Goal: Register for event/course

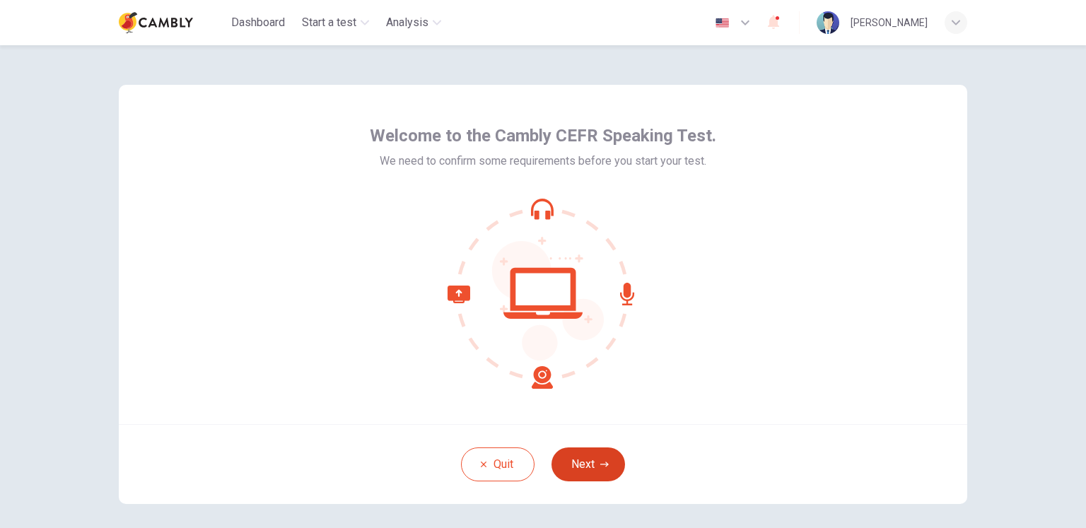
click at [583, 460] on button "Next" at bounding box center [588, 464] width 74 height 34
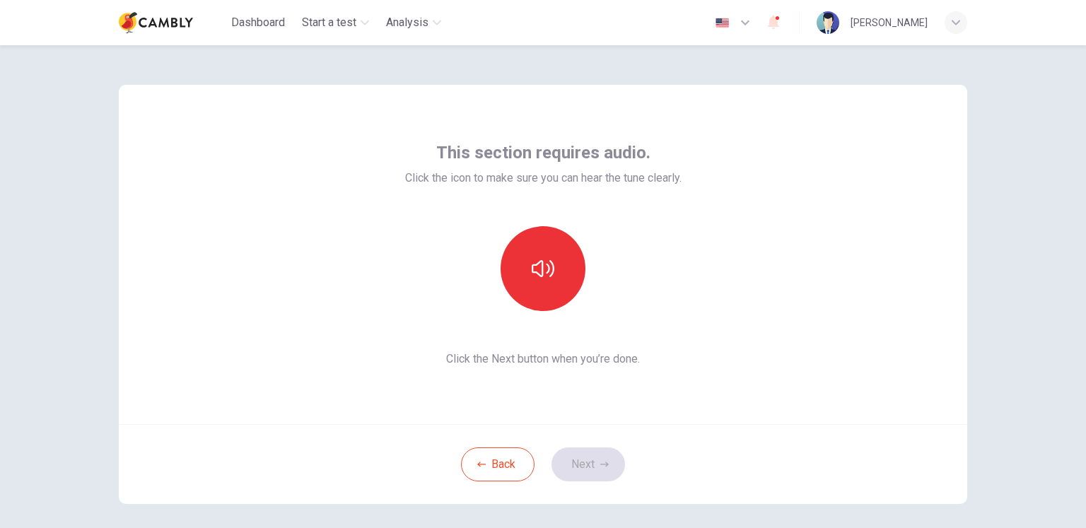
drag, startPoint x: 710, startPoint y: 290, endPoint x: 705, endPoint y: 298, distance: 9.5
click at [710, 290] on div "This section requires audio. Click the icon to make sure you can hear the tune …" at bounding box center [543, 254] width 848 height 339
click at [543, 260] on icon "button" at bounding box center [543, 268] width 23 height 23
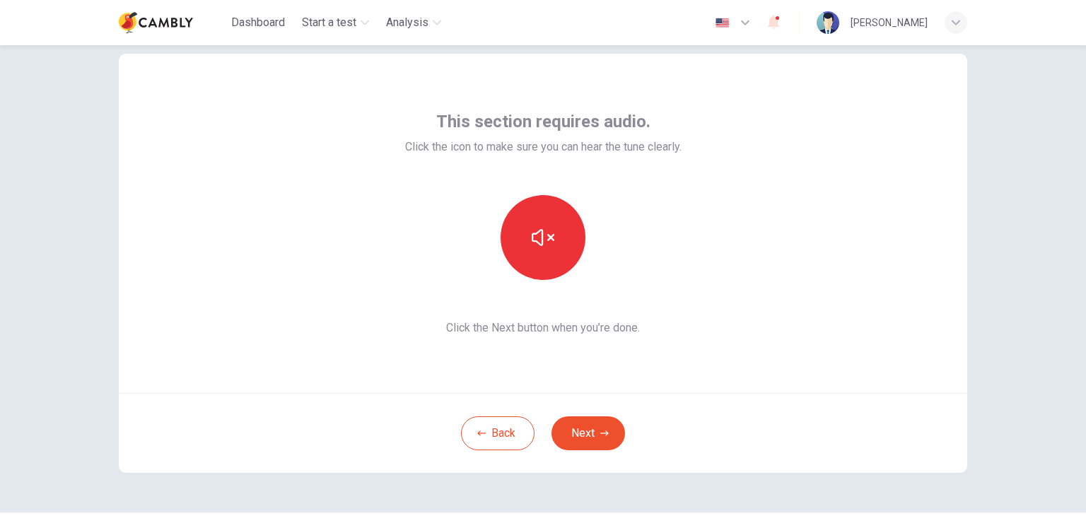
scroll to position [60, 0]
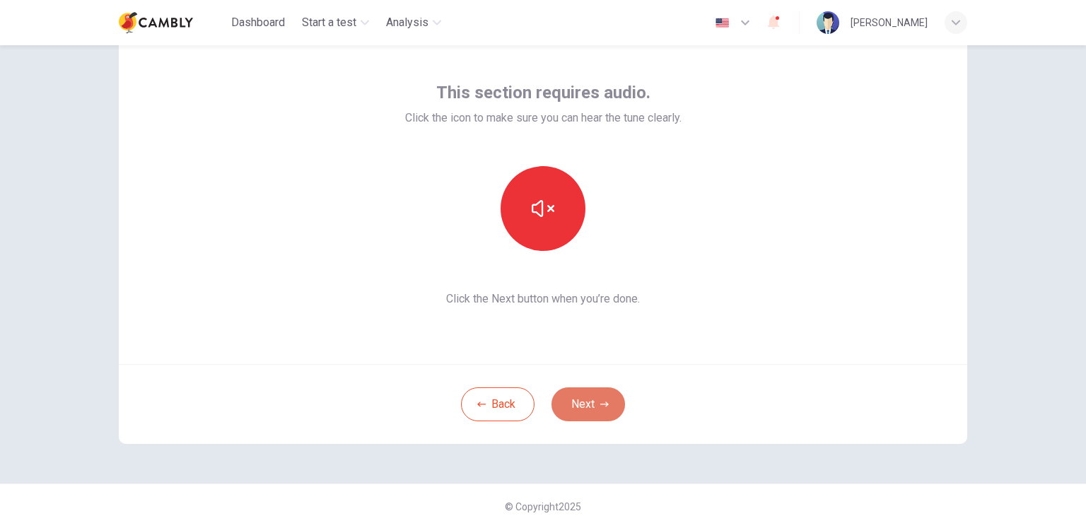
click at [591, 401] on button "Next" at bounding box center [588, 404] width 74 height 34
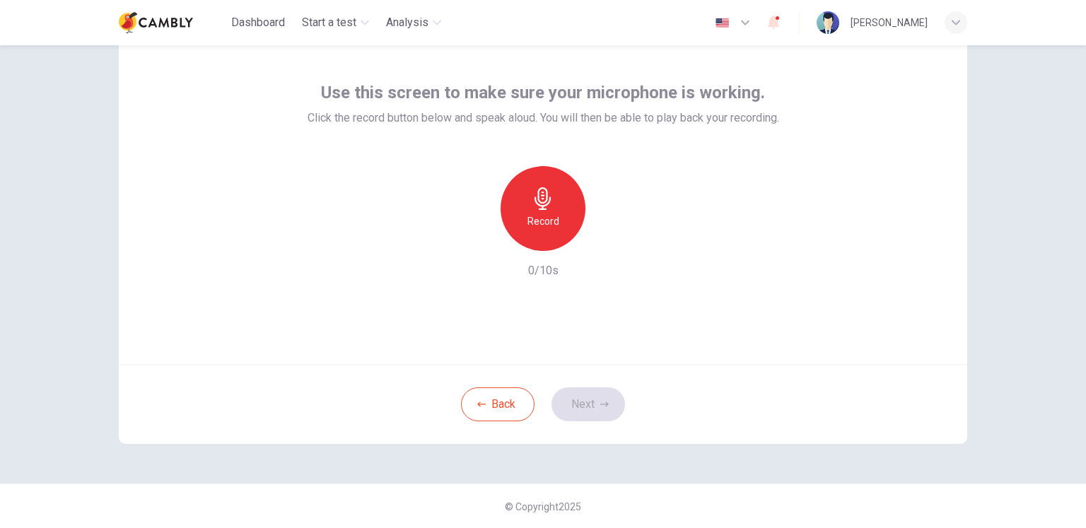
click at [550, 196] on icon "button" at bounding box center [543, 198] width 23 height 23
click at [543, 201] on icon "button" at bounding box center [543, 198] width 23 height 23
click at [606, 237] on icon "button" at bounding box center [609, 239] width 6 height 8
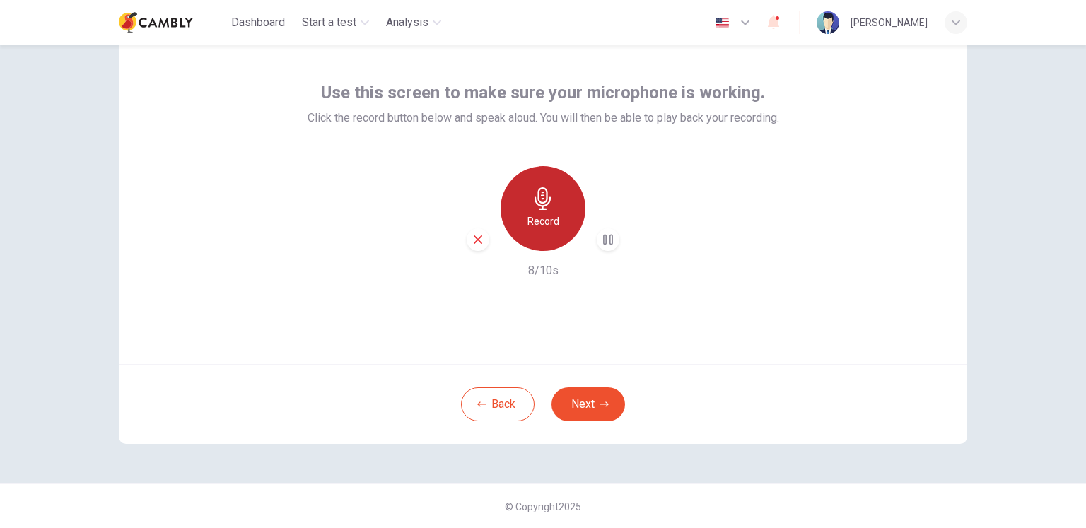
click at [547, 203] on icon "button" at bounding box center [543, 198] width 23 height 23
click at [535, 209] on icon "button" at bounding box center [542, 198] width 16 height 23
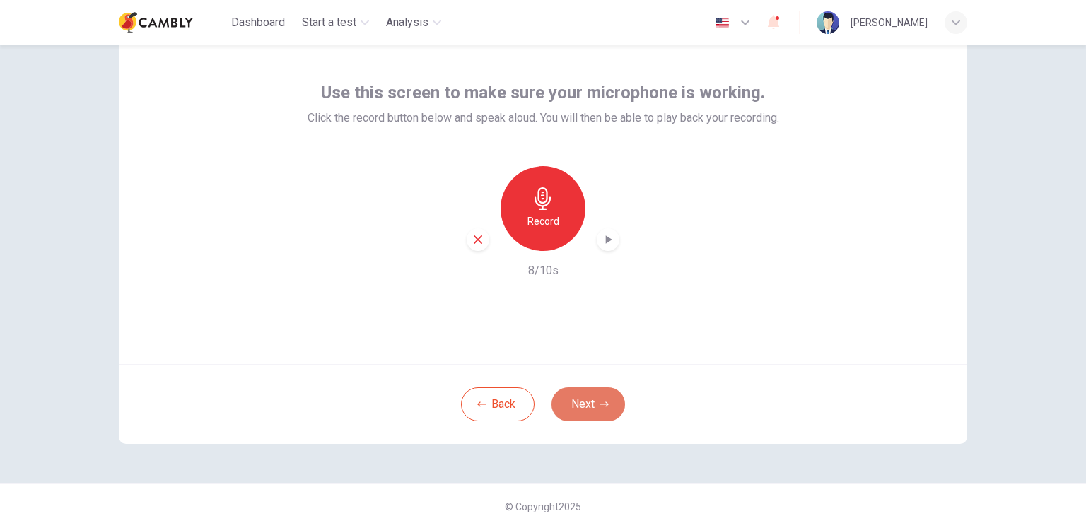
click at [587, 397] on button "Next" at bounding box center [588, 404] width 74 height 34
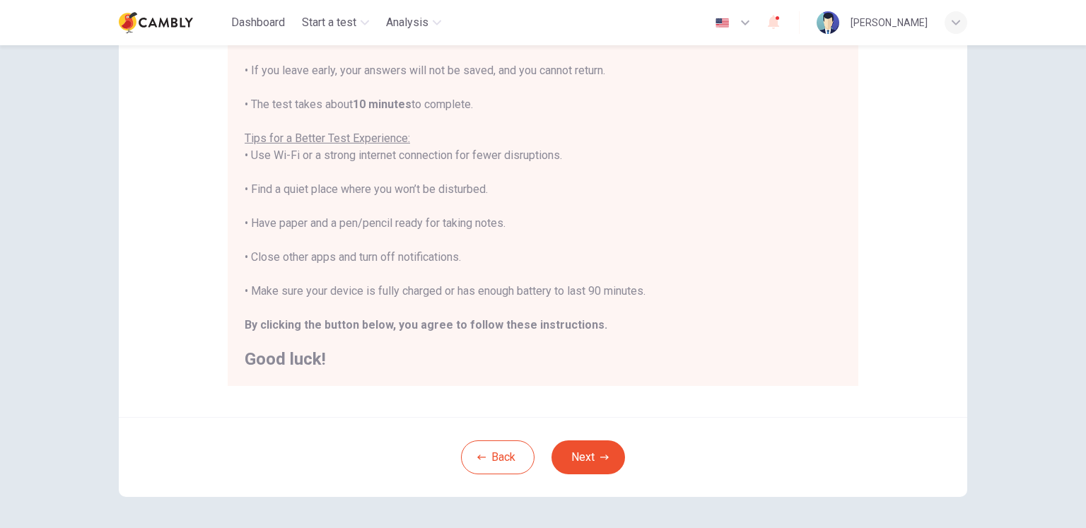
scroll to position [257, 0]
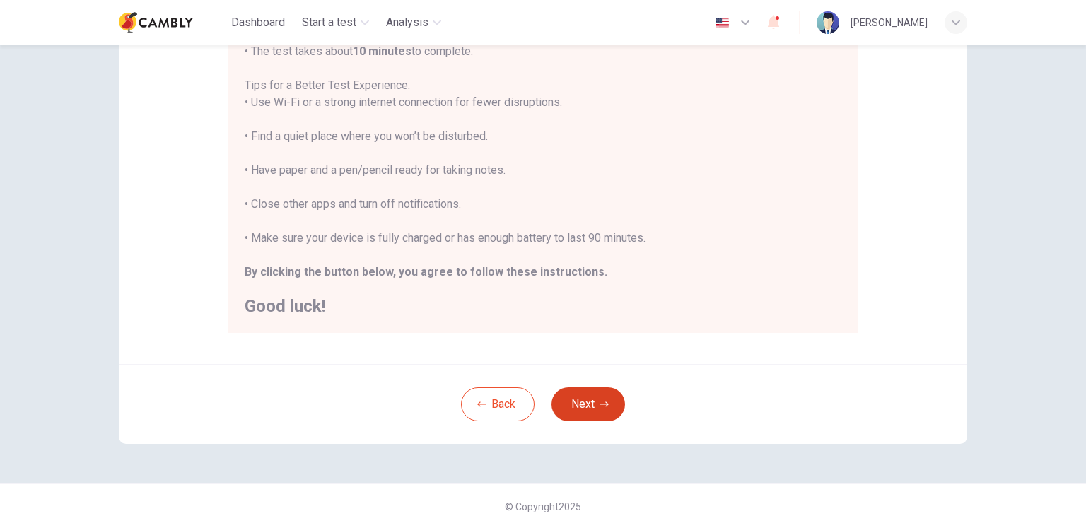
click at [589, 399] on button "Next" at bounding box center [588, 404] width 74 height 34
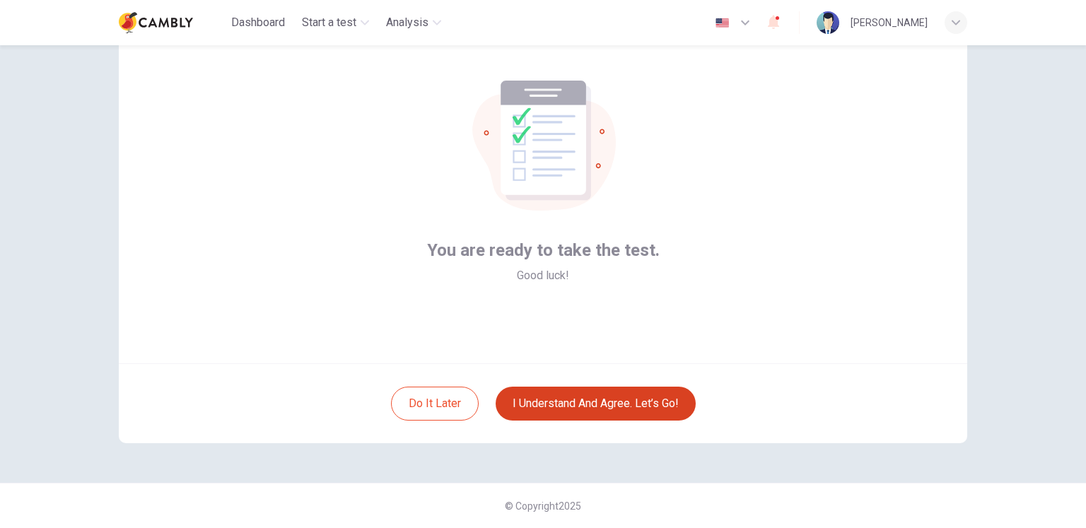
scroll to position [60, 0]
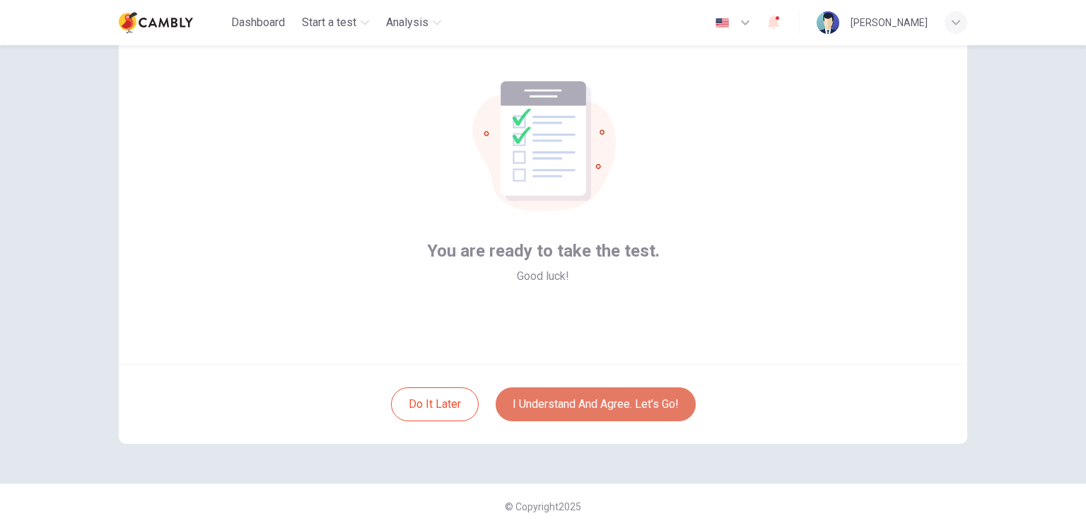
click at [575, 397] on button "I understand and agree. Let’s go!" at bounding box center [595, 404] width 200 height 34
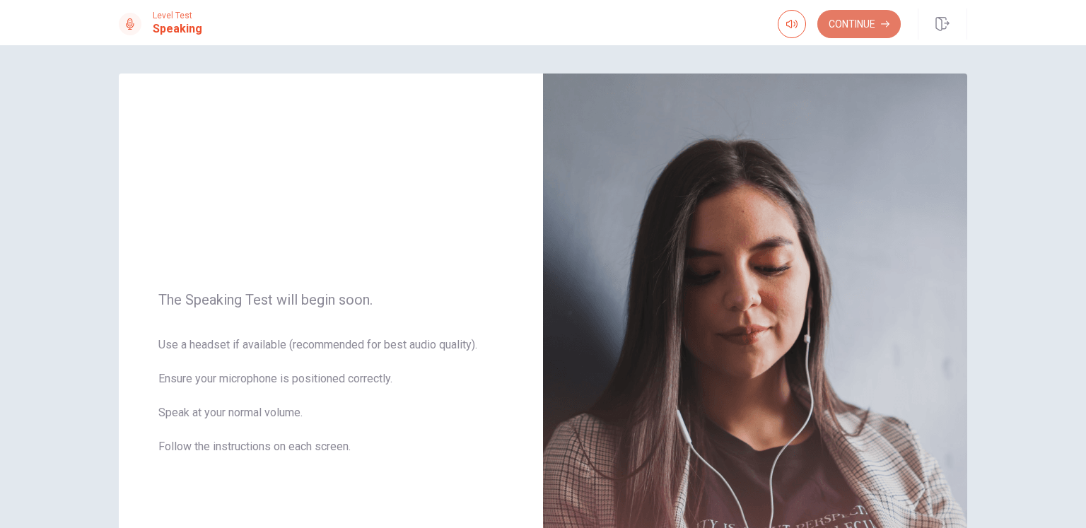
click at [851, 20] on button "Continue" at bounding box center [858, 24] width 83 height 28
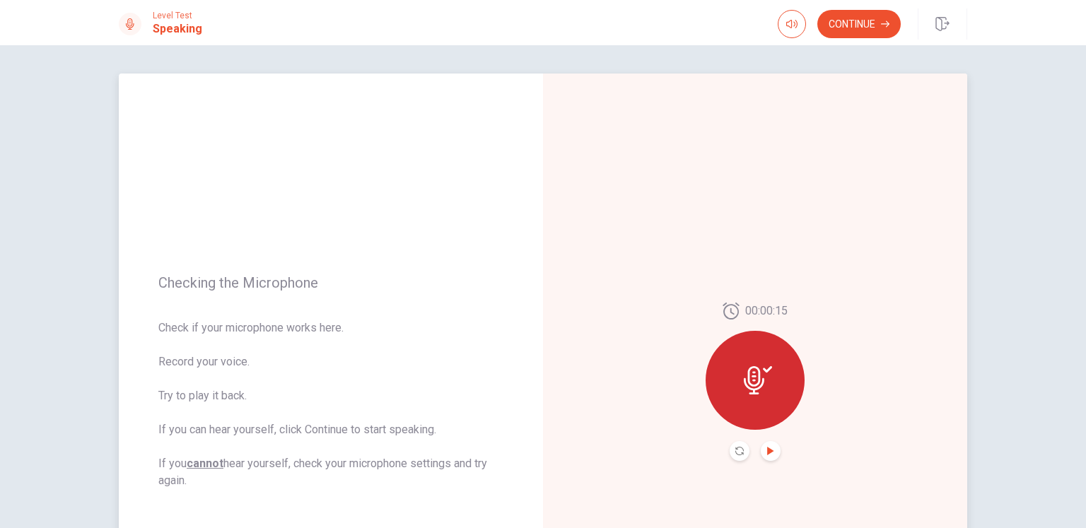
click at [767, 449] on icon "Play Audio" at bounding box center [770, 451] width 6 height 8
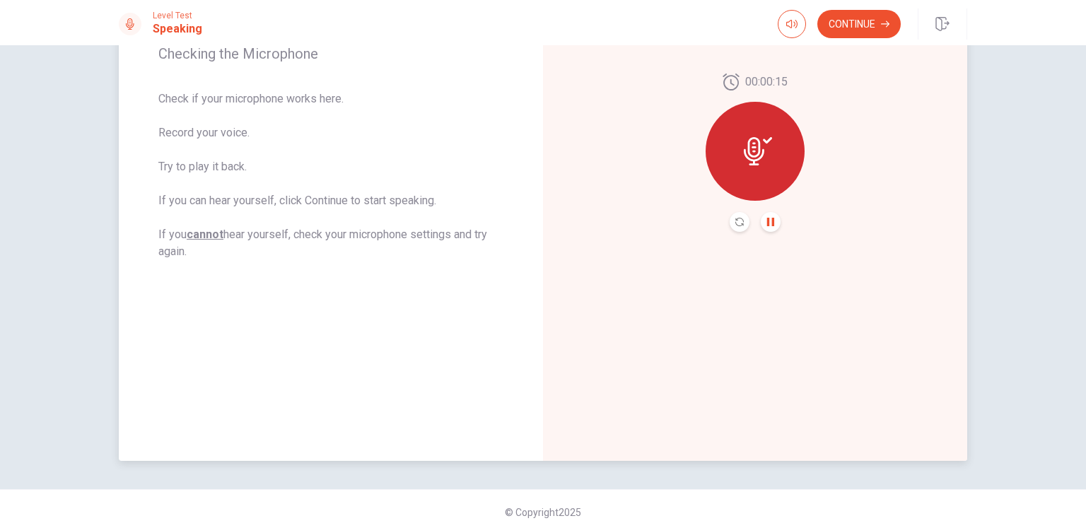
scroll to position [235, 0]
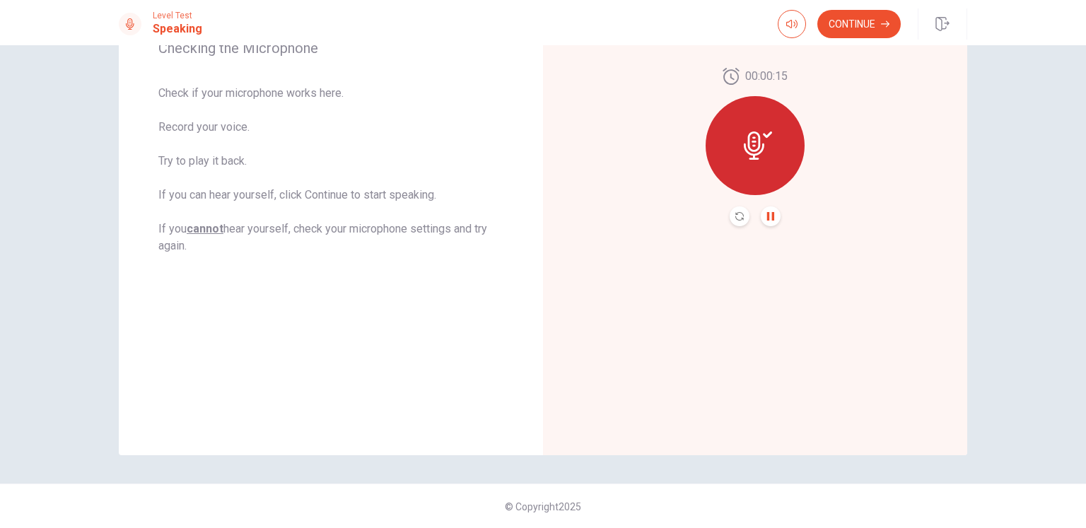
click at [752, 145] on icon at bounding box center [758, 145] width 28 height 28
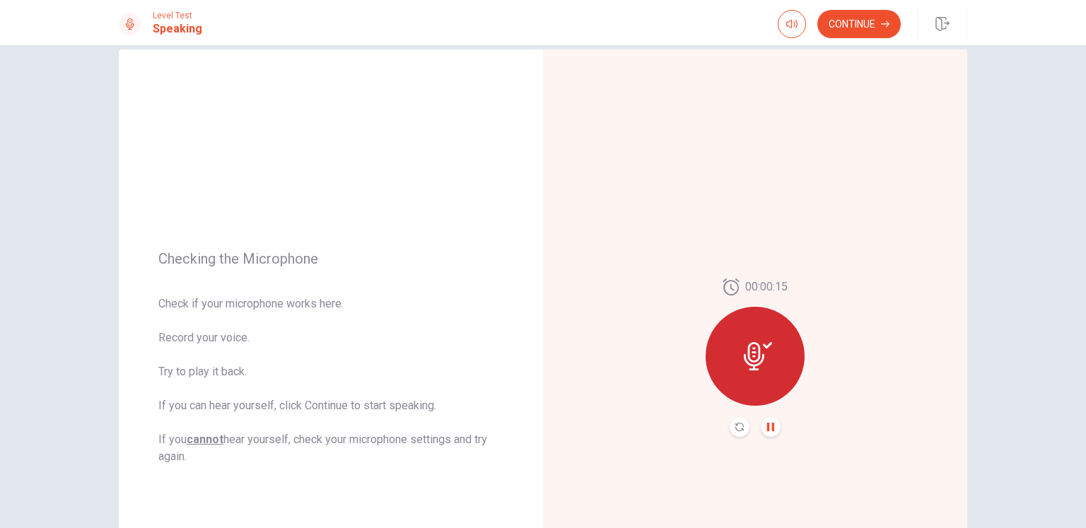
scroll to position [23, 0]
click at [846, 23] on button "Continue" at bounding box center [858, 24] width 83 height 28
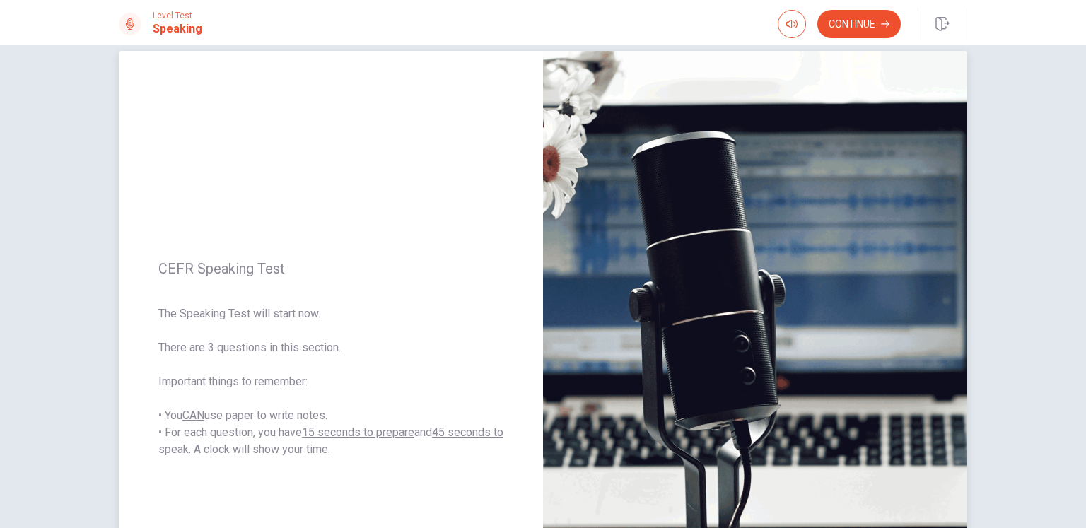
click at [794, 196] on img at bounding box center [755, 359] width 424 height 616
click at [790, 23] on icon "button" at bounding box center [791, 24] width 11 height 8
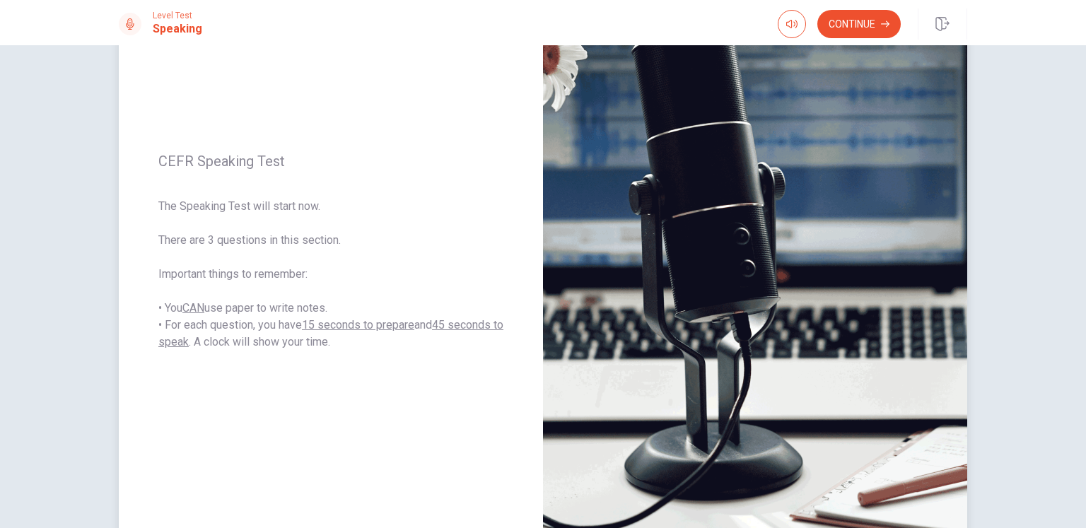
scroll to position [0, 0]
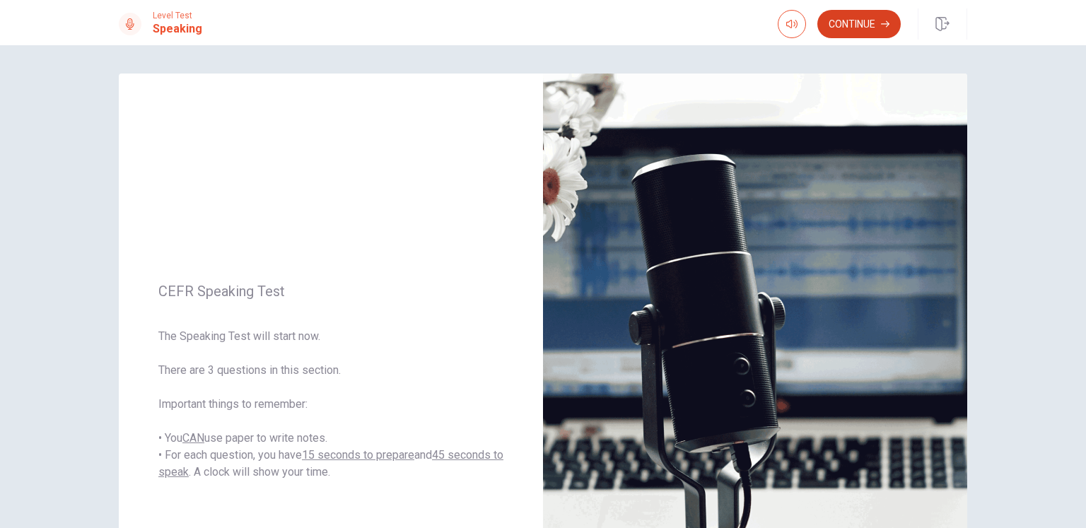
click at [845, 23] on button "Continue" at bounding box center [858, 24] width 83 height 28
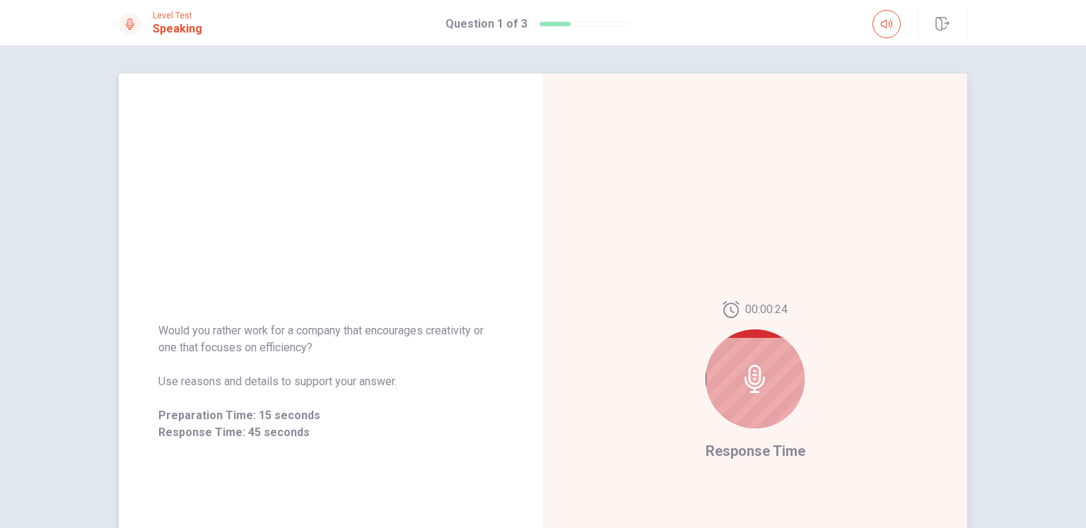
click at [764, 370] on icon at bounding box center [755, 379] width 28 height 28
click at [746, 375] on icon at bounding box center [755, 379] width 28 height 28
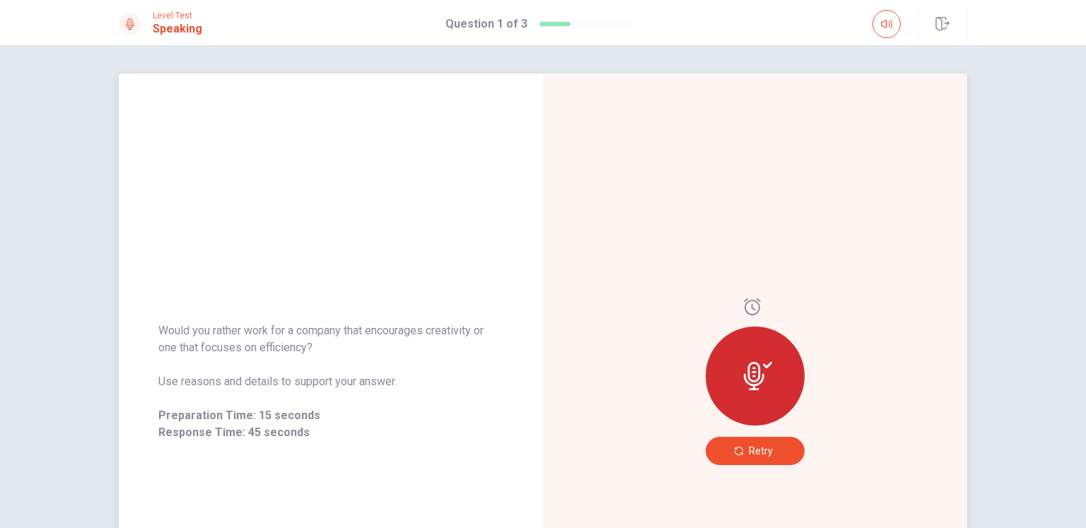
click at [755, 450] on span "Retry" at bounding box center [761, 450] width 24 height 11
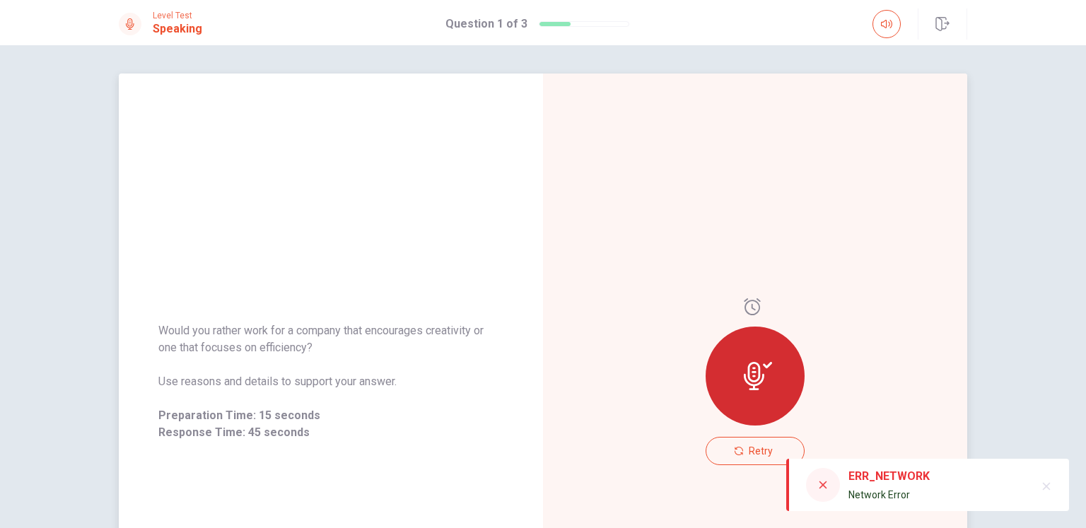
click at [602, 368] on div "Retry" at bounding box center [755, 382] width 424 height 616
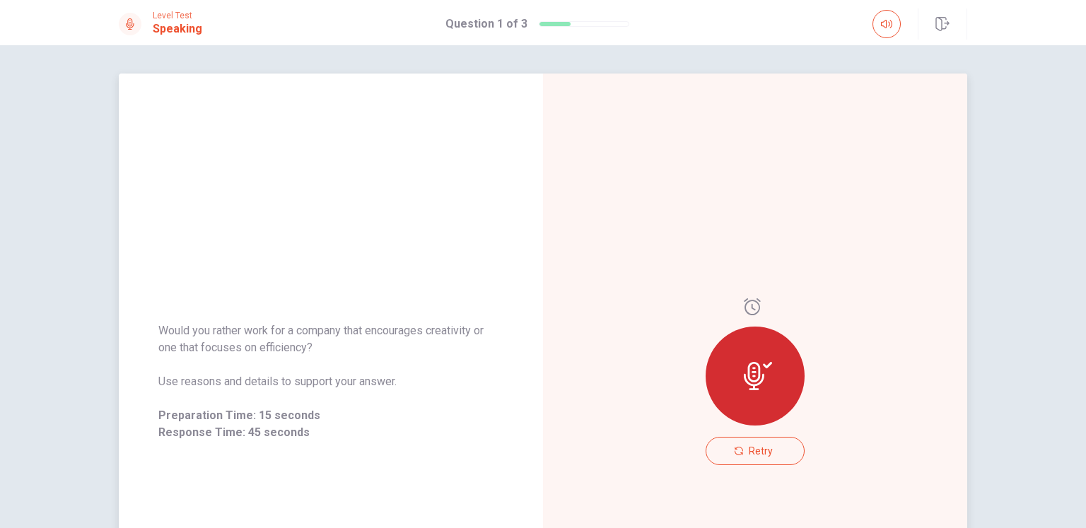
click at [852, 419] on div "Retry" at bounding box center [755, 382] width 424 height 616
click at [765, 450] on span "Retry" at bounding box center [761, 450] width 24 height 11
click at [941, 23] on icon "button" at bounding box center [941, 24] width 13 height 14
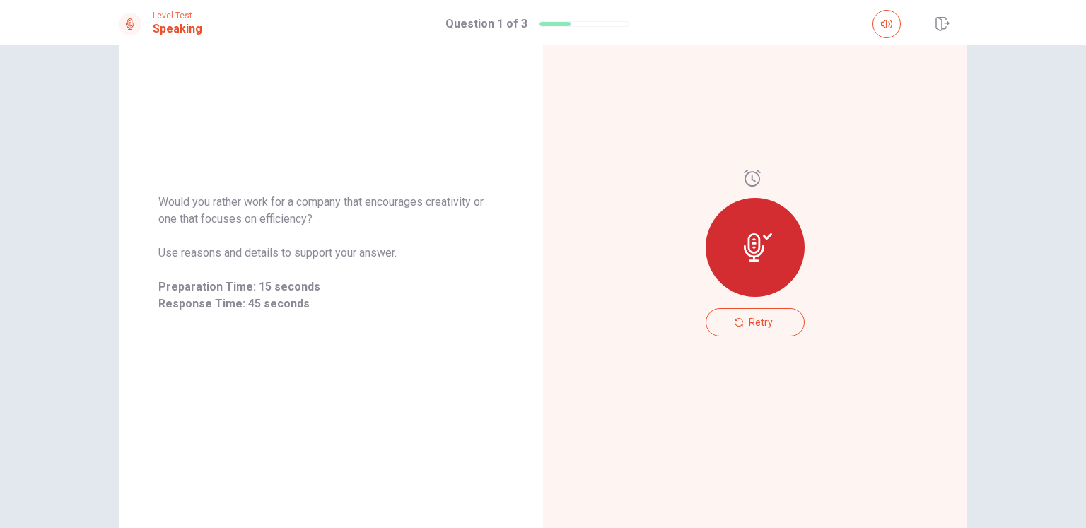
scroll to position [141, 0]
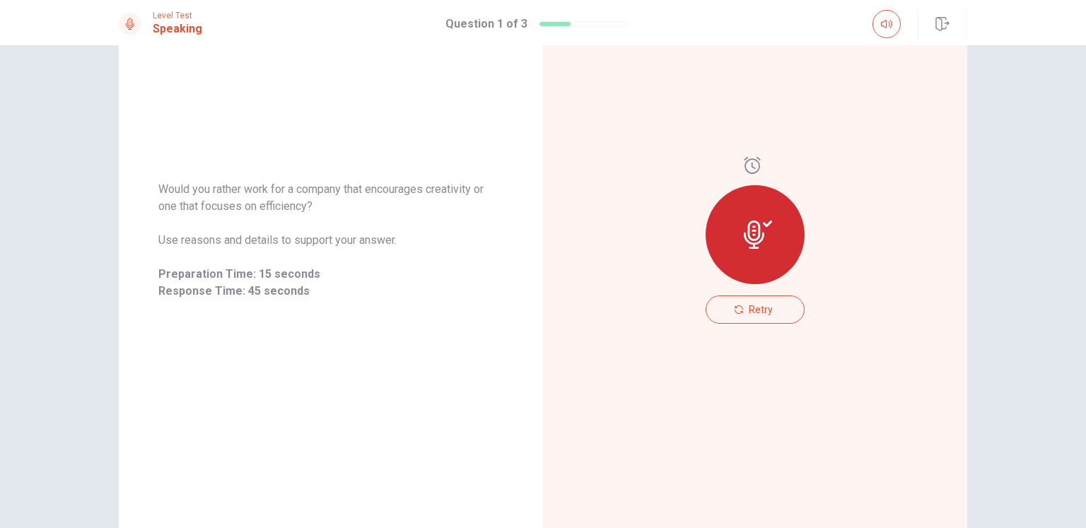
click at [747, 235] on icon at bounding box center [758, 235] width 28 height 28
click at [739, 310] on icon "button" at bounding box center [738, 309] width 8 height 8
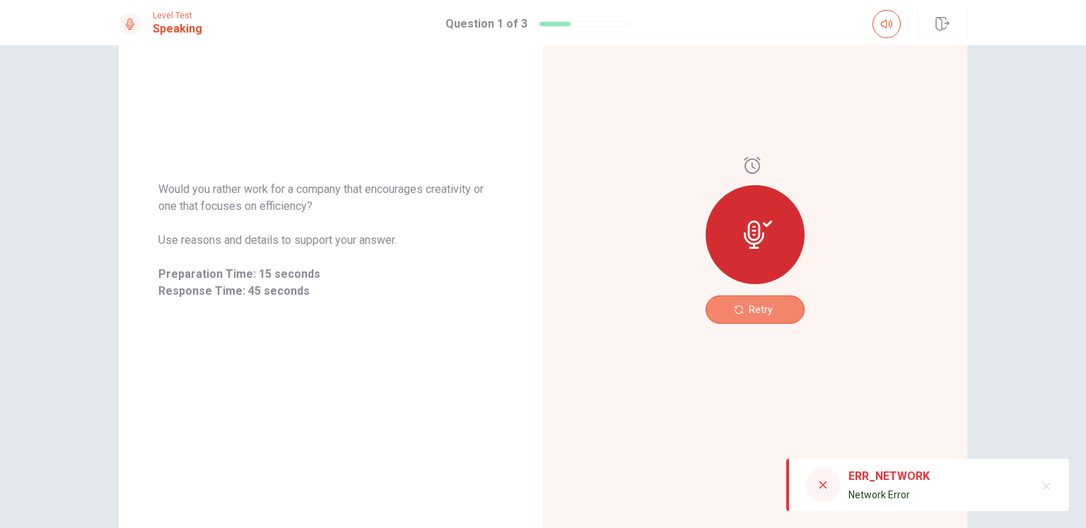
click at [758, 304] on span "Retry" at bounding box center [761, 309] width 24 height 11
click at [607, 193] on div "Retry" at bounding box center [755, 240] width 424 height 616
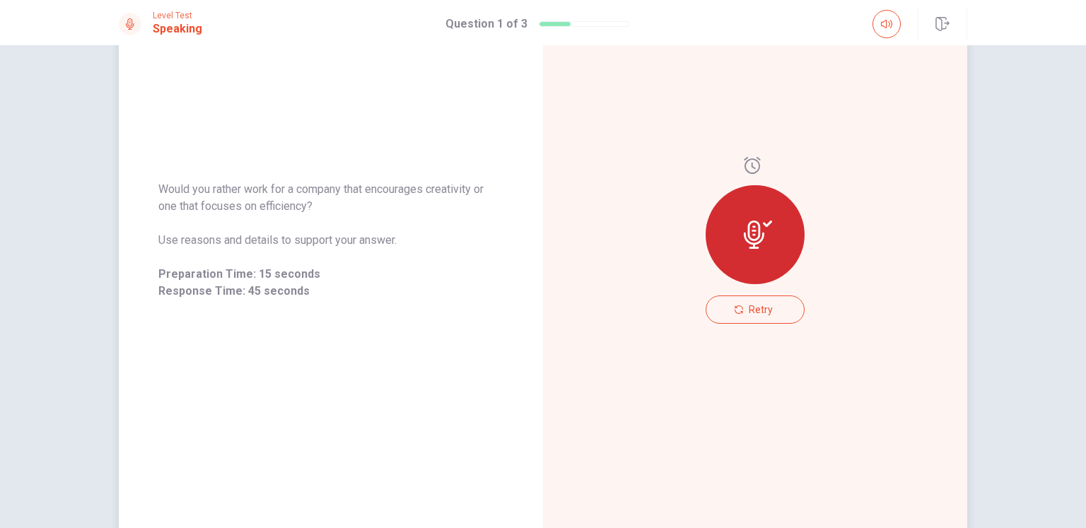
scroll to position [0, 0]
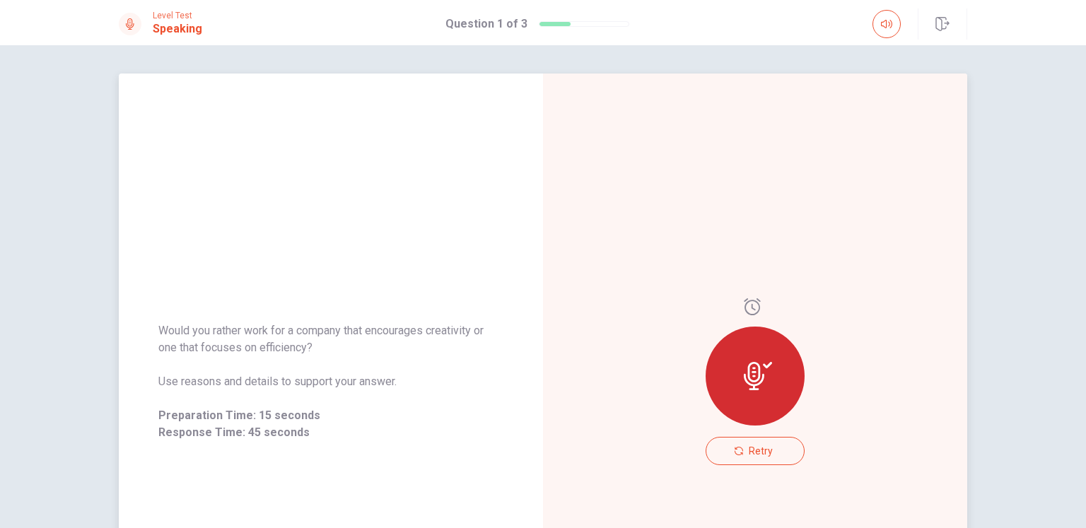
click at [840, 172] on div "Retry" at bounding box center [755, 382] width 424 height 616
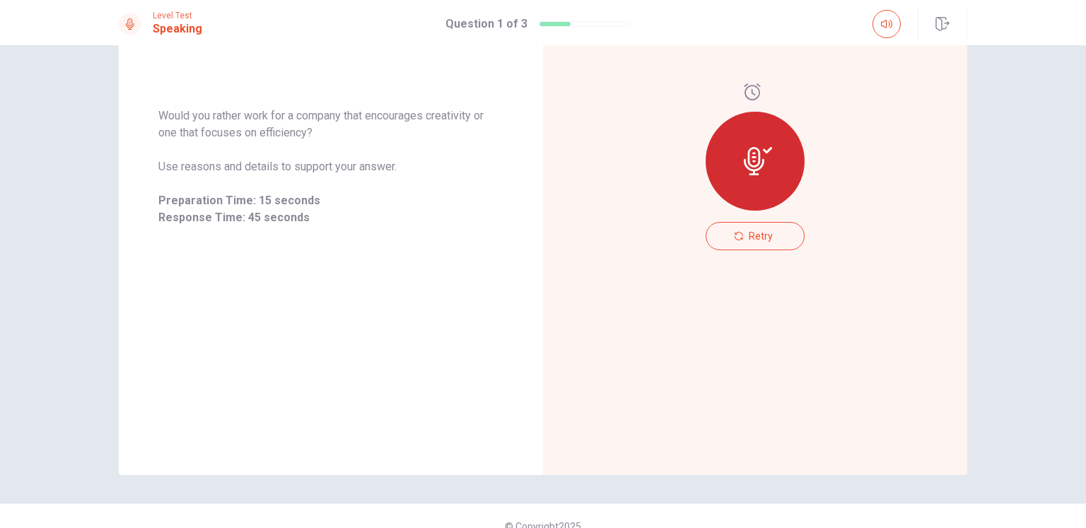
scroll to position [235, 0]
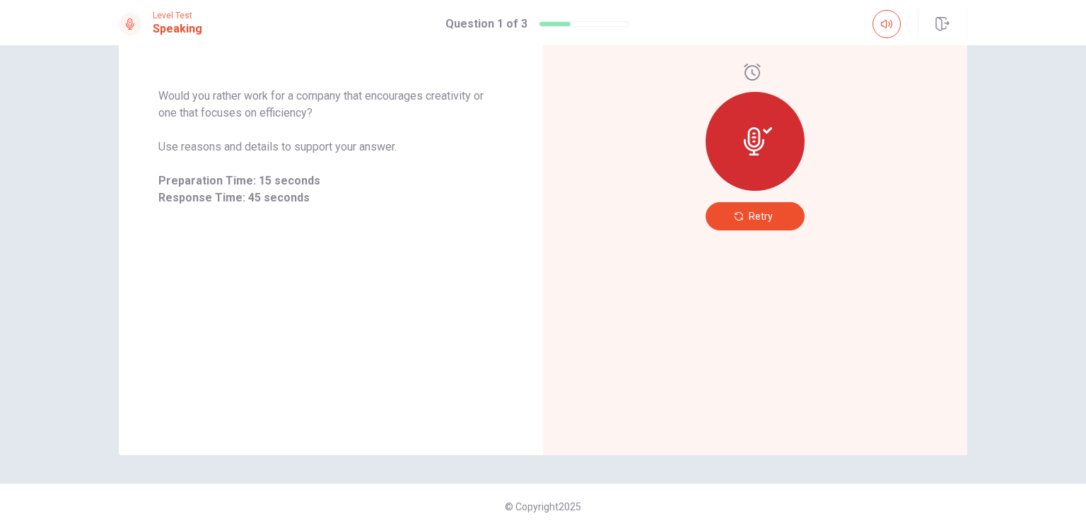
click at [739, 217] on icon "button" at bounding box center [738, 216] width 8 height 8
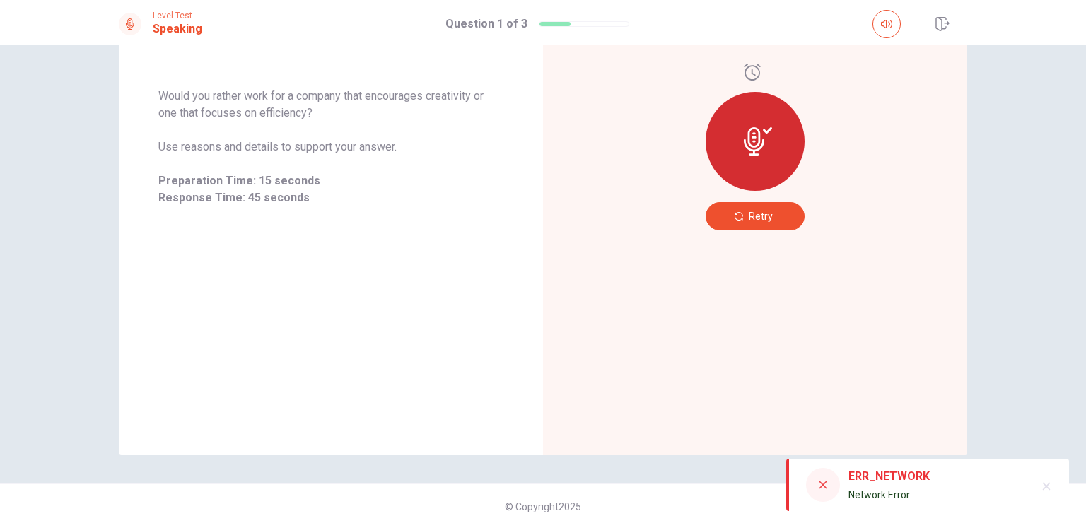
click at [751, 214] on span "Retry" at bounding box center [761, 216] width 24 height 11
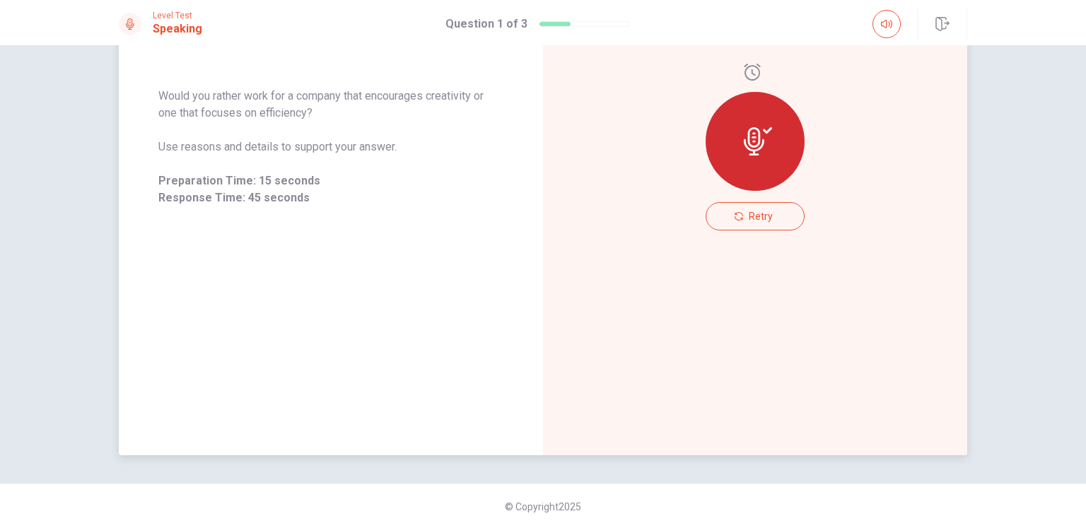
click at [828, 221] on div "Retry" at bounding box center [755, 147] width 424 height 616
click at [599, 271] on div "Retry" at bounding box center [755, 147] width 424 height 616
click at [751, 131] on icon at bounding box center [758, 141] width 28 height 28
click at [748, 71] on icon at bounding box center [752, 72] width 16 height 17
click at [753, 216] on span "Retry" at bounding box center [761, 216] width 24 height 11
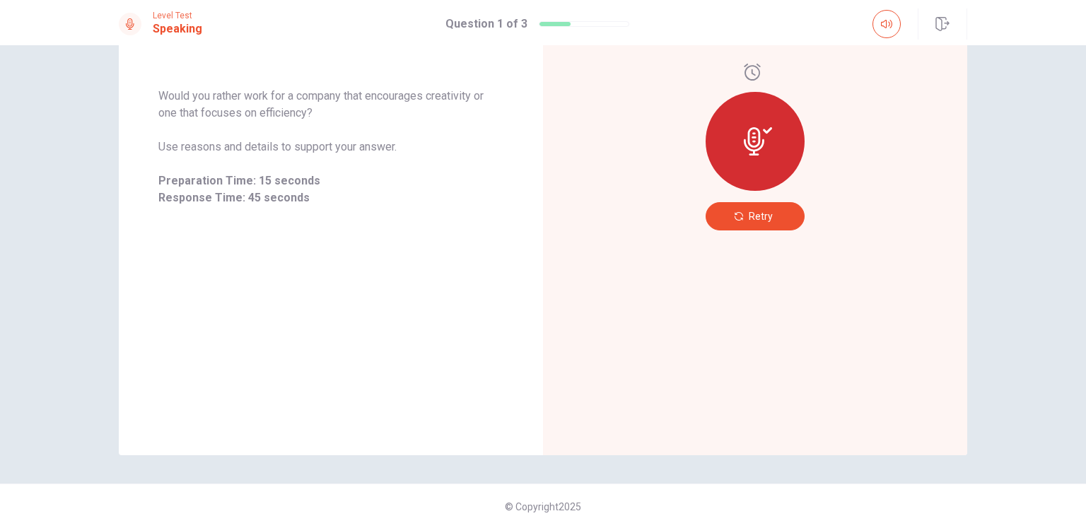
click at [758, 216] on span "Retry" at bounding box center [761, 216] width 24 height 11
click at [753, 151] on icon at bounding box center [758, 144] width 28 height 28
click at [759, 217] on span "Retry" at bounding box center [761, 216] width 24 height 11
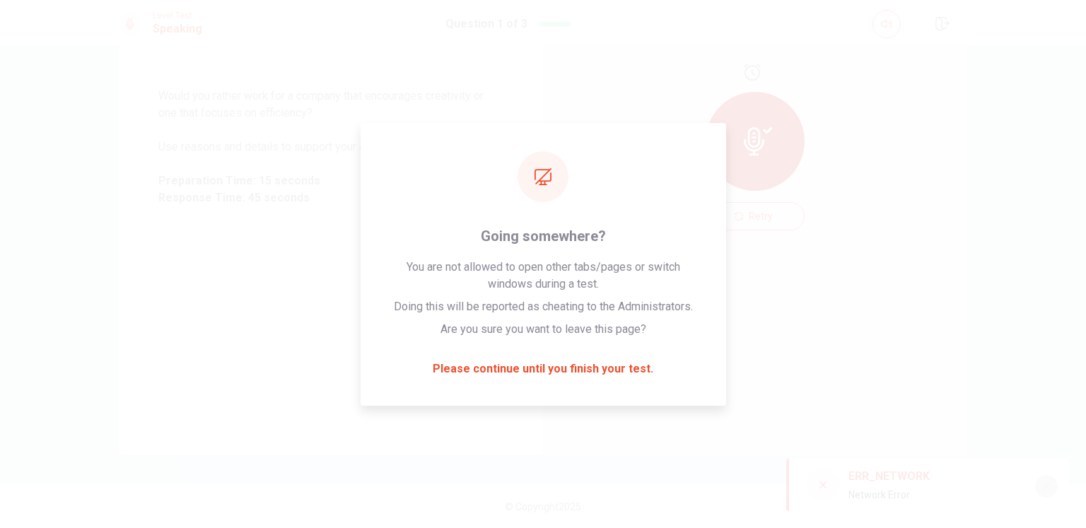
click at [1046, 489] on icon "button" at bounding box center [1045, 486] width 11 height 11
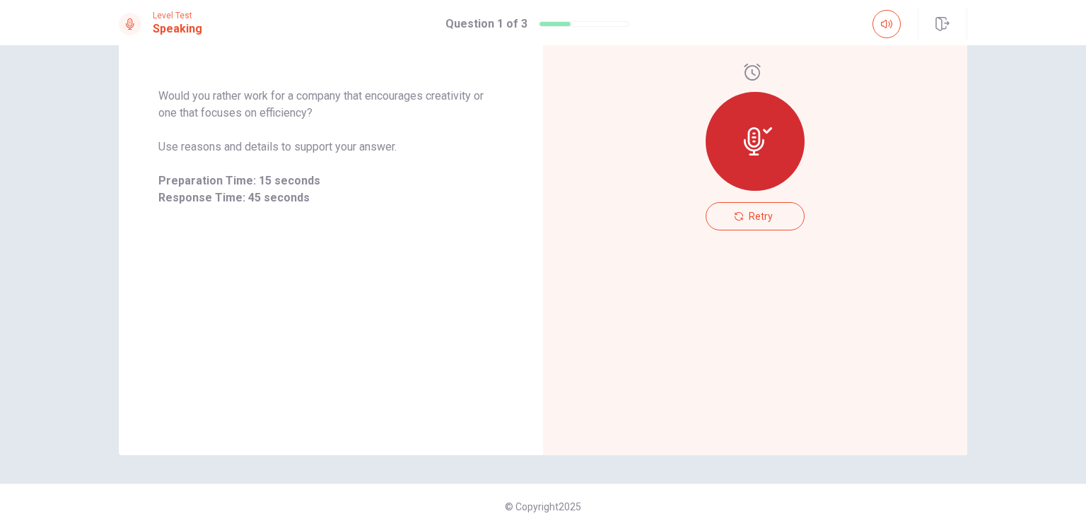
click at [746, 131] on icon at bounding box center [758, 141] width 28 height 28
click at [750, 141] on icon at bounding box center [754, 141] width 20 height 28
click at [749, 138] on icon at bounding box center [758, 141] width 28 height 28
click at [747, 122] on div at bounding box center [754, 141] width 99 height 99
click at [746, 143] on icon at bounding box center [754, 141] width 20 height 28
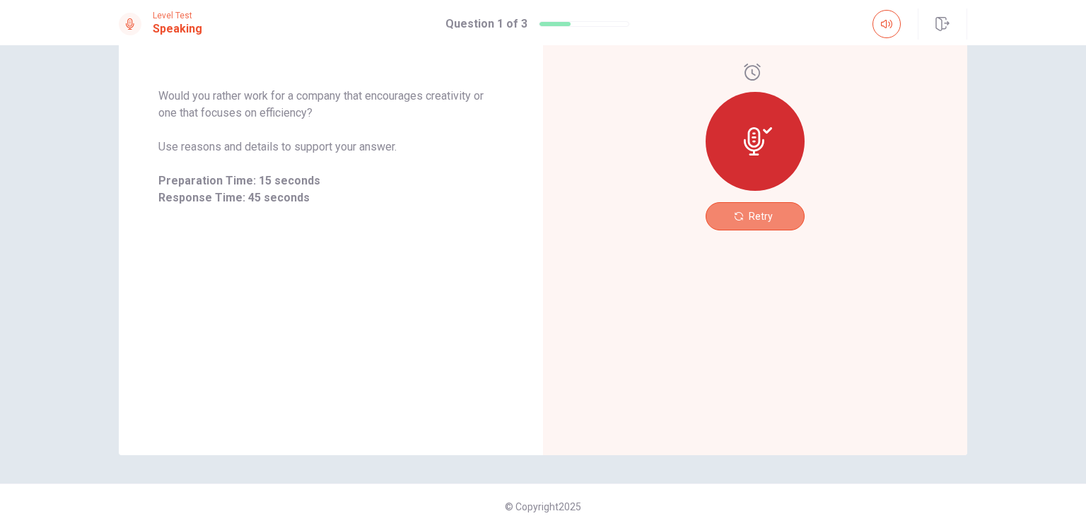
click at [744, 216] on button "Retry" at bounding box center [754, 216] width 99 height 28
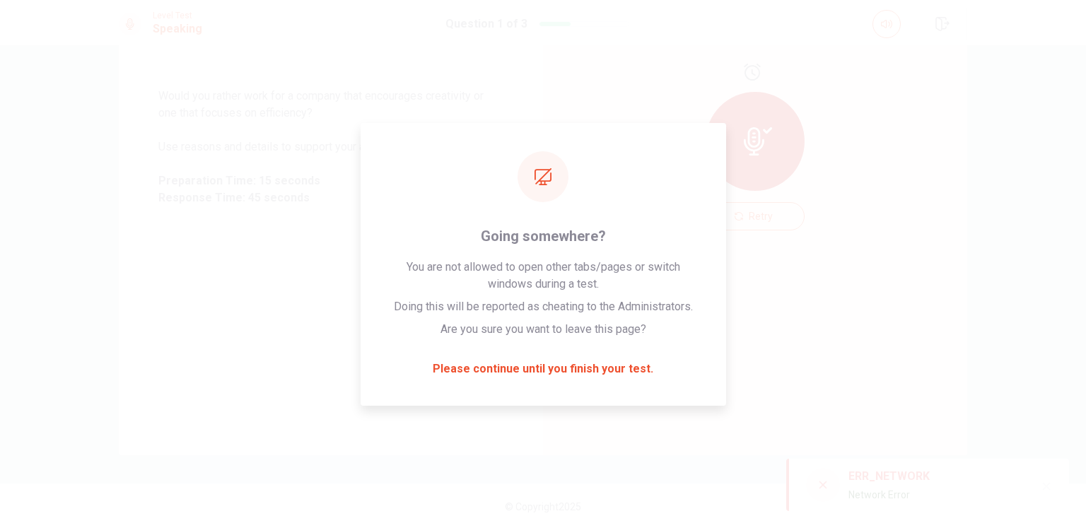
click at [1045, 486] on icon "button" at bounding box center [1047, 487] width 8 height 8
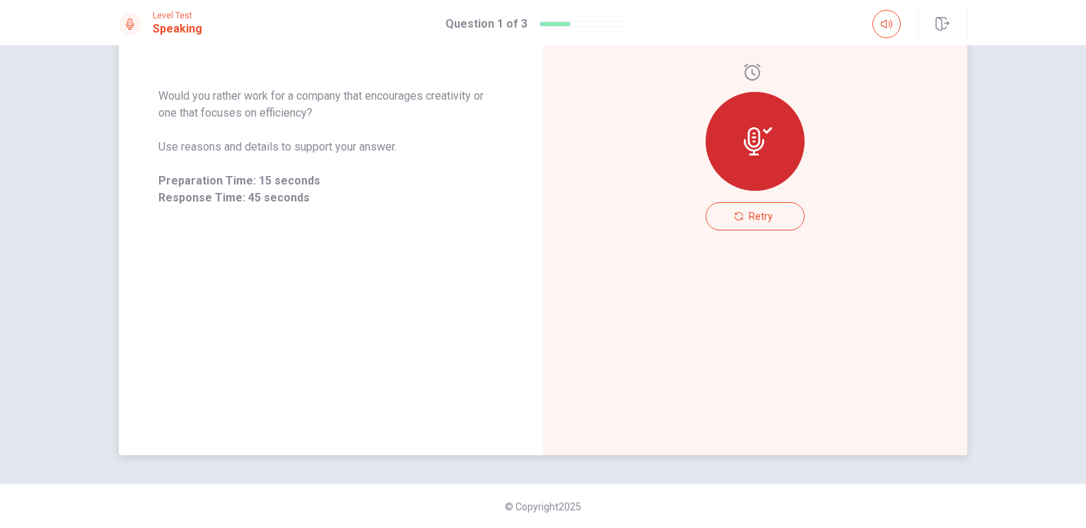
click at [834, 243] on div "Retry" at bounding box center [755, 147] width 424 height 616
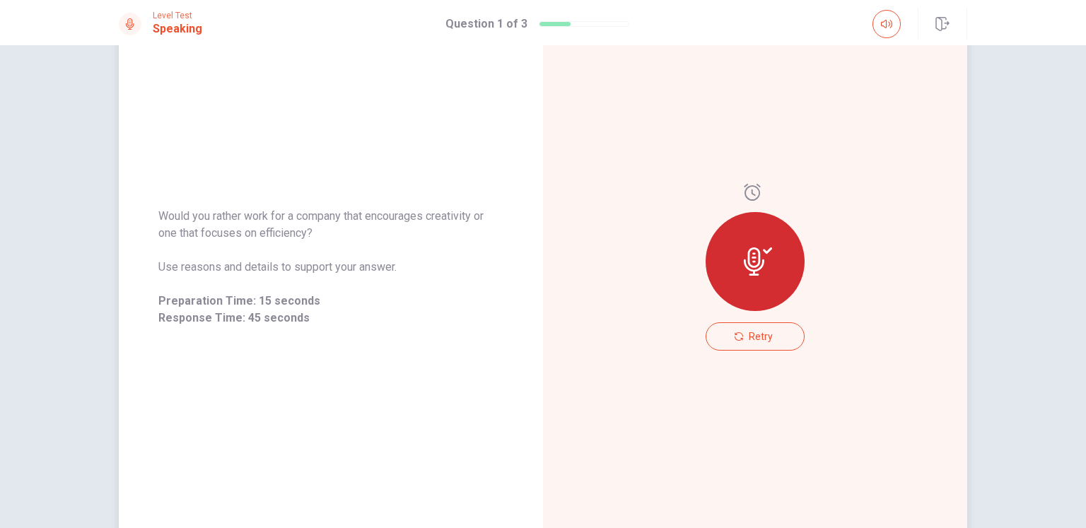
scroll to position [0, 0]
